Goal: Information Seeking & Learning: Learn about a topic

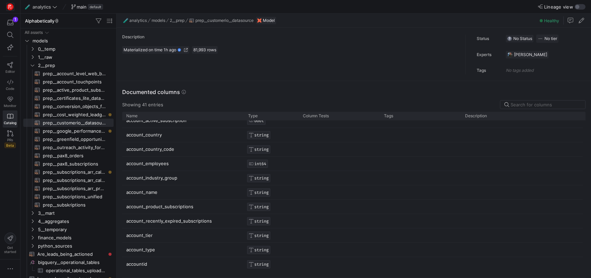
scroll to position [10, 0]
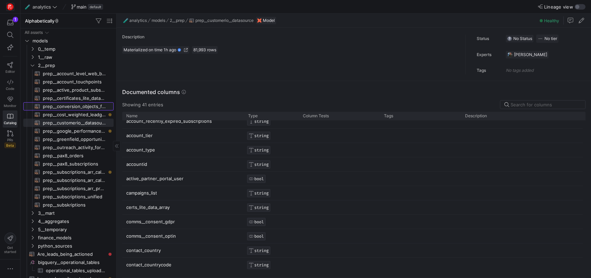
click at [55, 105] on span "prep__conversion_objects_for_visualisations_compatibility​​​​​​​​​​" at bounding box center [74, 107] width 63 height 8
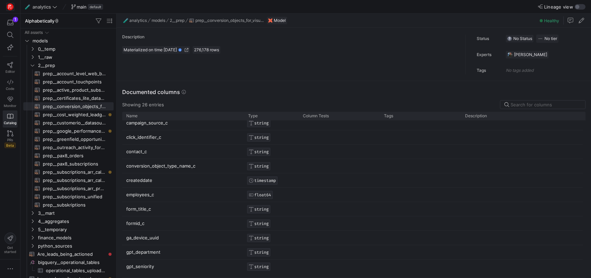
click at [194, 167] on p "conversion_object_type_name_c" at bounding box center [183, 165] width 114 height 13
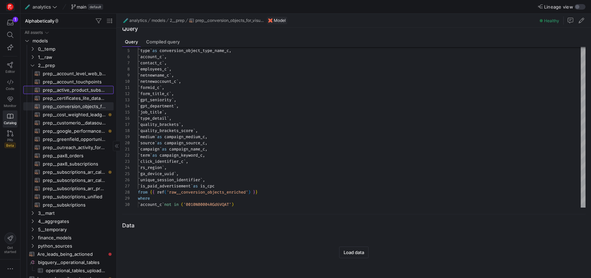
click at [88, 90] on span "prep__active_product_subscriptions​​​​​​​​​​" at bounding box center [74, 90] width 63 height 8
type textarea "with subs as ( Select `id`, `sbqq_account_c` as account_id, `sbqq_startdate_c` …"
